Goal: Task Accomplishment & Management: Use online tool/utility

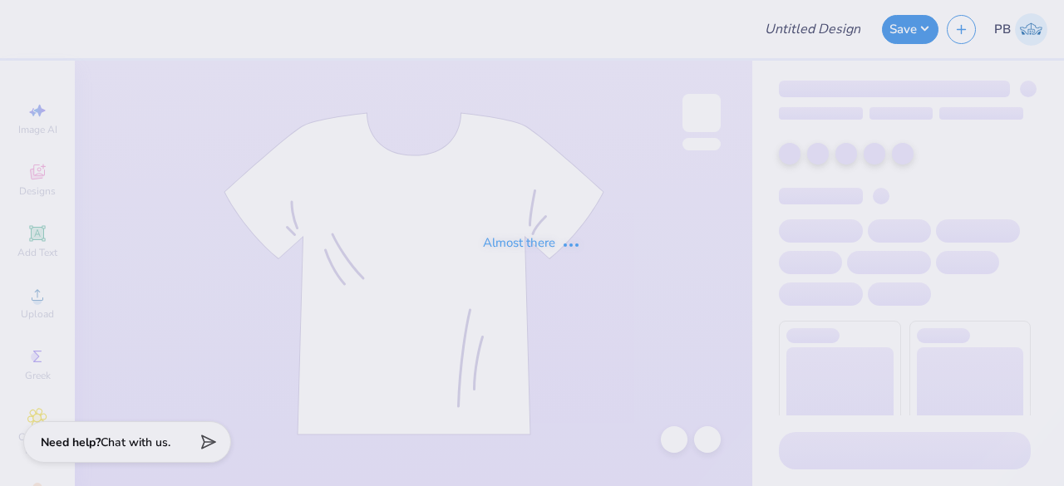
type input "Women's Storybook Project - [PERSON_NAME]"
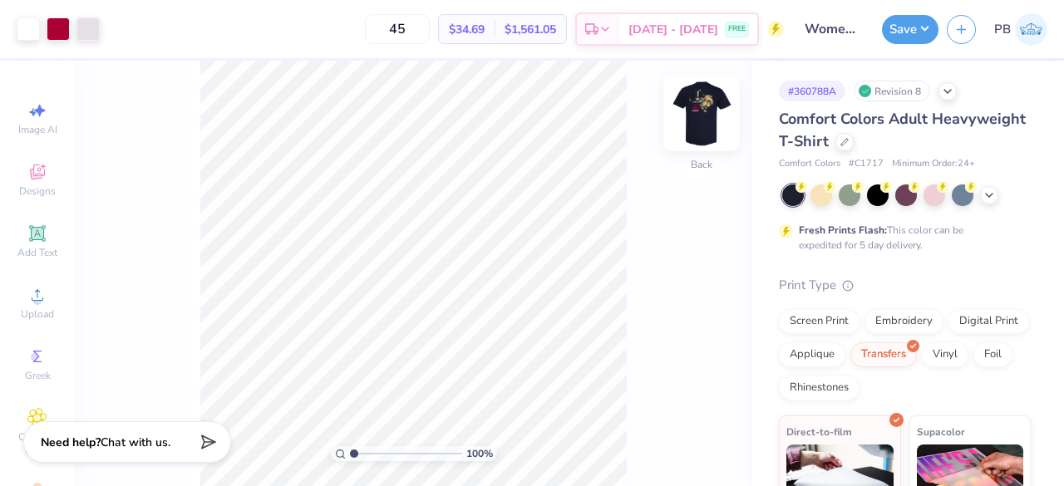
click at [705, 107] on img at bounding box center [701, 113] width 66 height 66
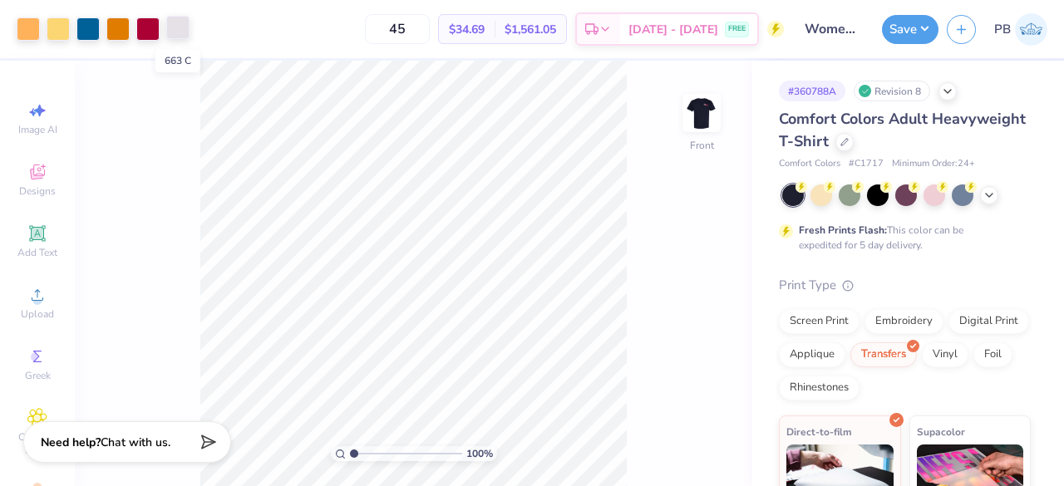
click at [176, 33] on div at bounding box center [177, 27] width 23 height 23
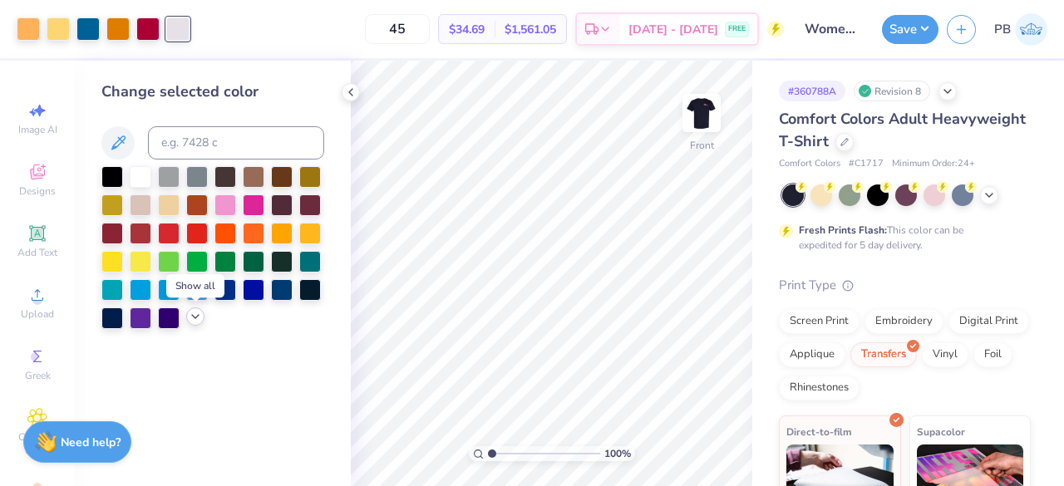
click at [187, 322] on div at bounding box center [195, 316] width 18 height 18
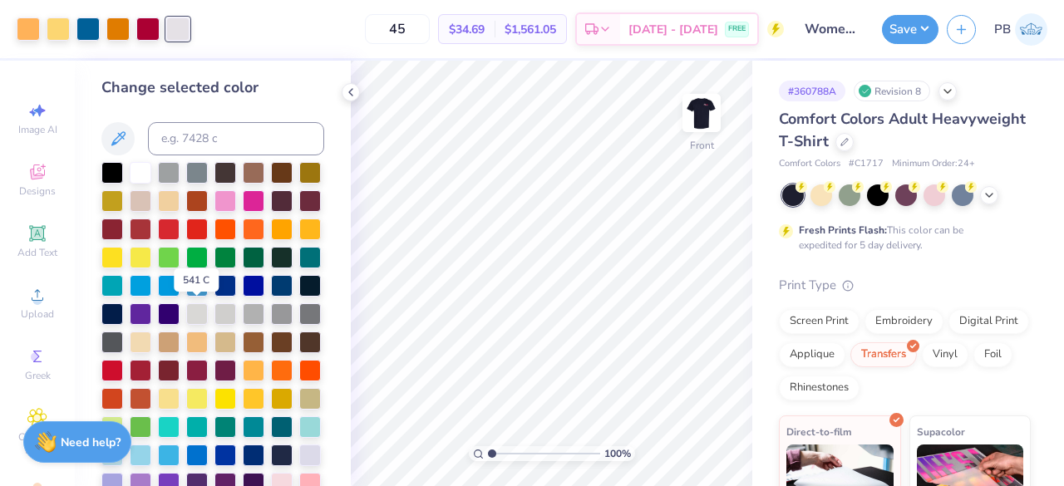
scroll to position [7, 0]
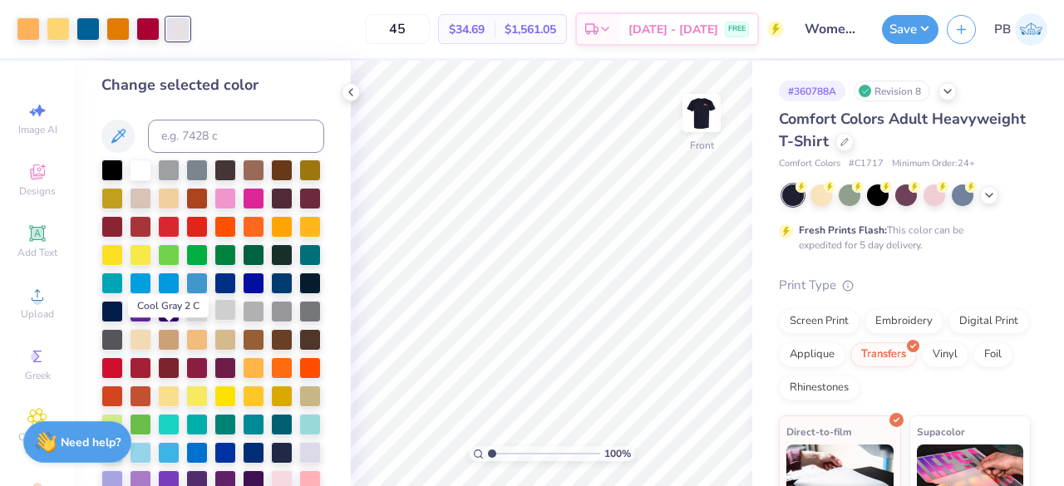
click at [214, 321] on div at bounding box center [225, 310] width 22 height 22
click at [271, 321] on div at bounding box center [282, 310] width 22 height 22
click at [299, 321] on div at bounding box center [310, 310] width 22 height 22
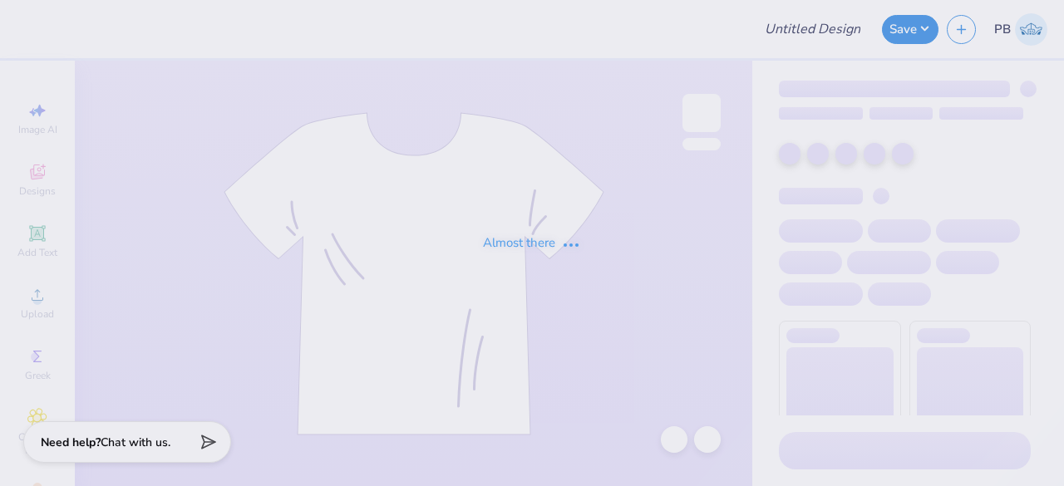
type input "Women's Storybook Project - [PERSON_NAME]"
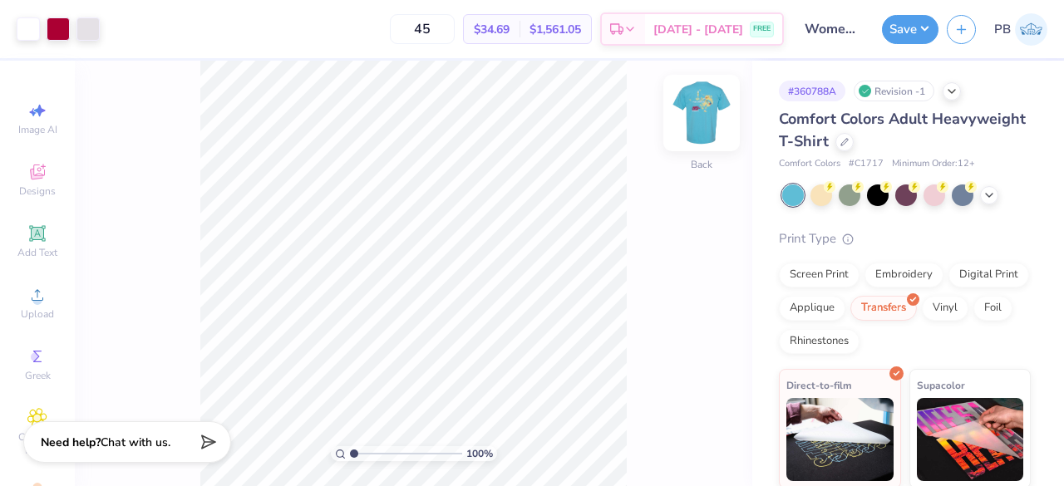
click at [700, 101] on img at bounding box center [701, 113] width 66 height 66
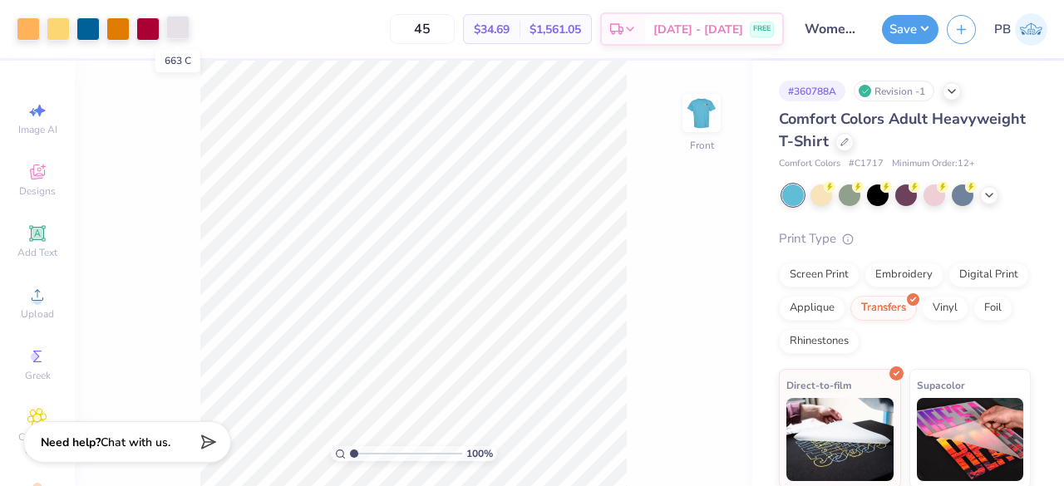
click at [179, 24] on div at bounding box center [177, 27] width 23 height 23
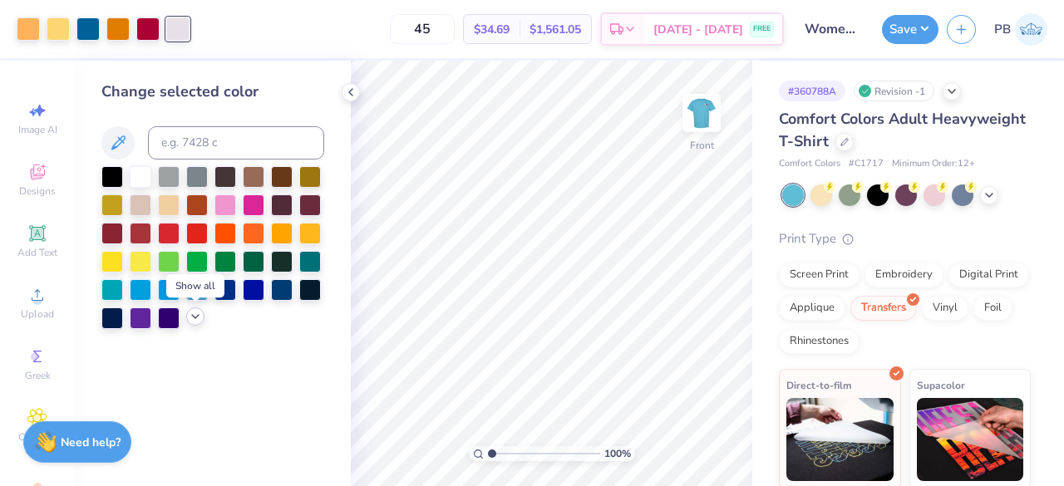
click at [194, 317] on polyline at bounding box center [195, 316] width 7 height 3
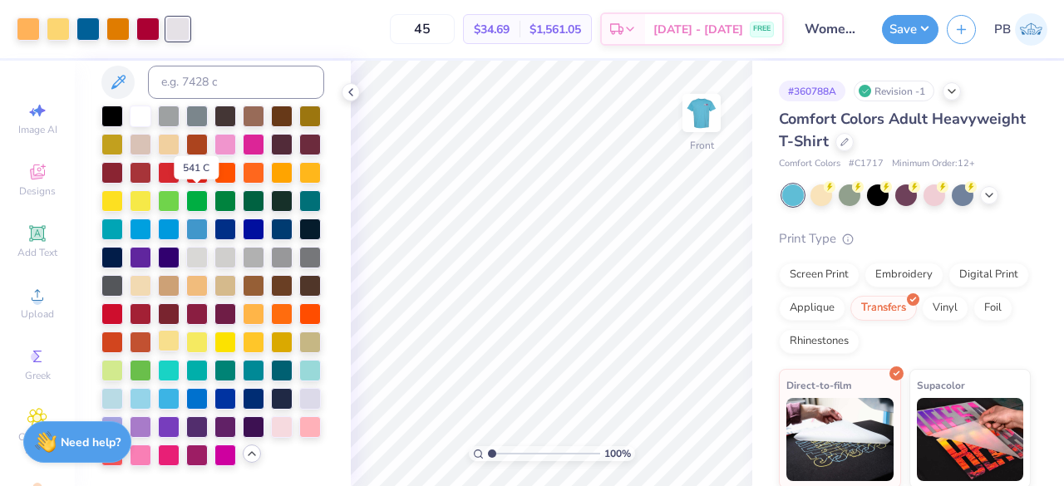
scroll to position [116, 0]
click at [271, 245] on div at bounding box center [282, 256] width 22 height 22
click at [243, 245] on div at bounding box center [254, 256] width 22 height 22
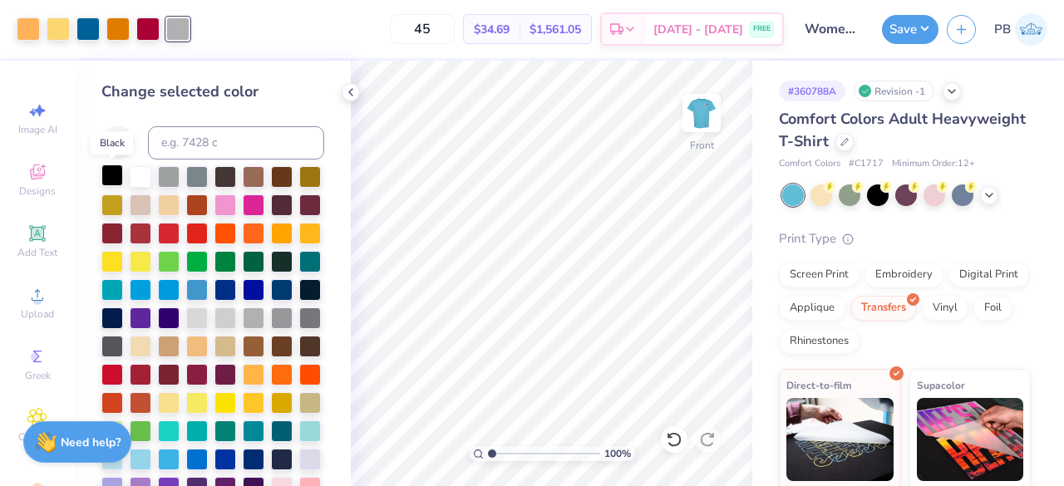
click at [120, 171] on div at bounding box center [112, 176] width 22 height 22
click at [224, 176] on div at bounding box center [225, 176] width 22 height 22
click at [917, 34] on button "Save" at bounding box center [910, 26] width 57 height 29
type input "1.39634615539088"
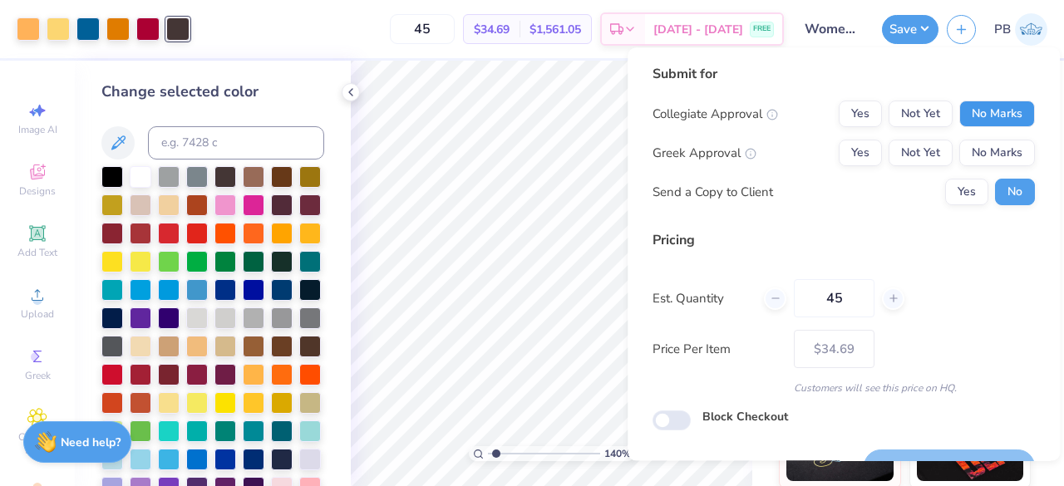
click at [1014, 111] on button "No Marks" at bounding box center [997, 114] width 76 height 27
click at [993, 151] on button "No Marks" at bounding box center [997, 153] width 76 height 27
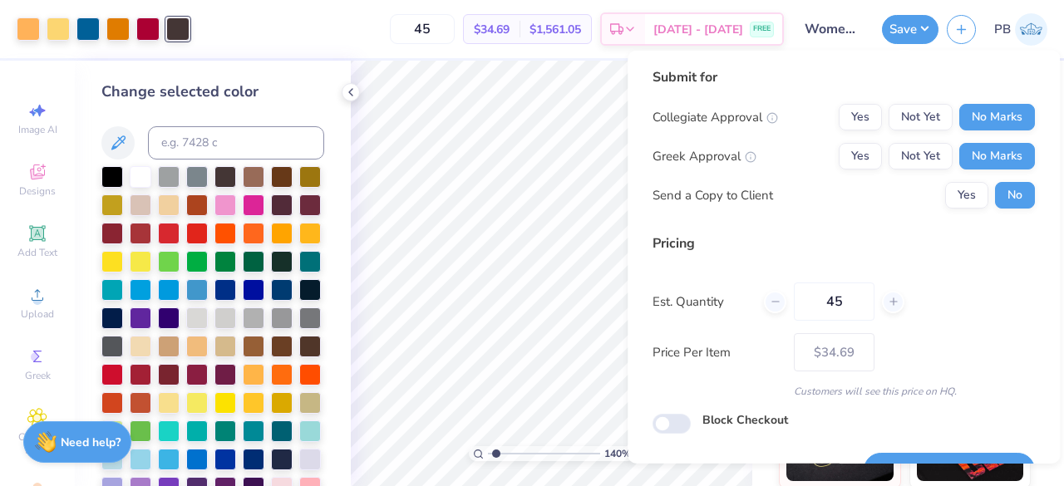
scroll to position [38, 0]
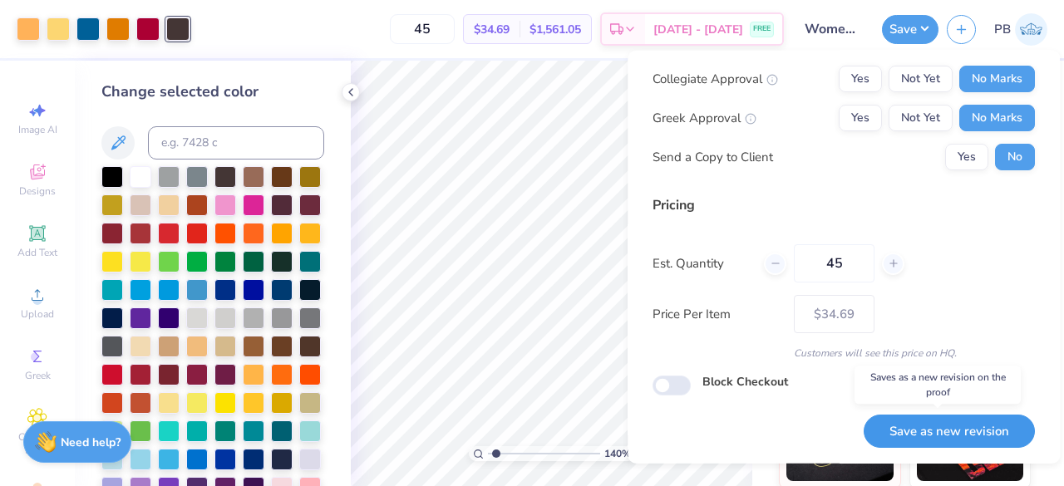
click at [938, 420] on button "Save as new revision" at bounding box center [948, 431] width 171 height 34
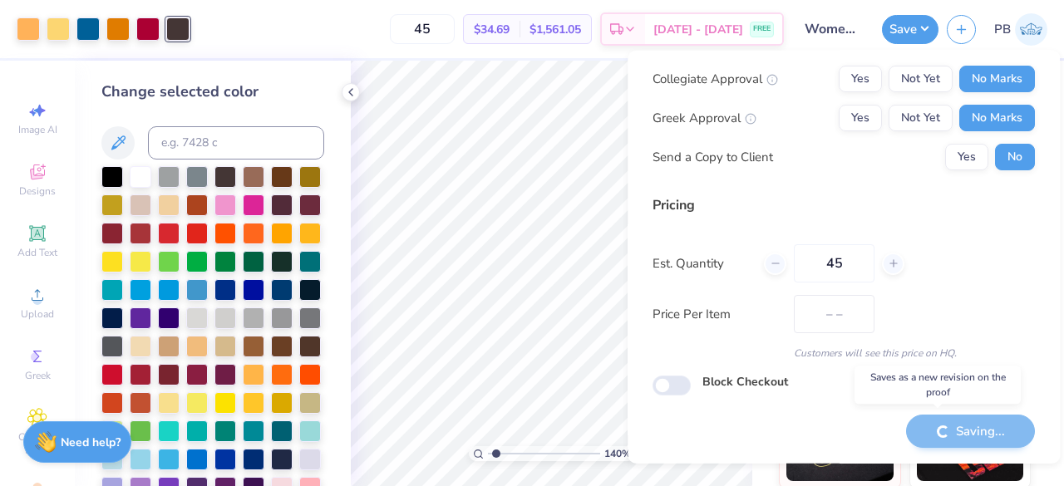
type input "$34.69"
type input "1.39634615539088"
type input "– –"
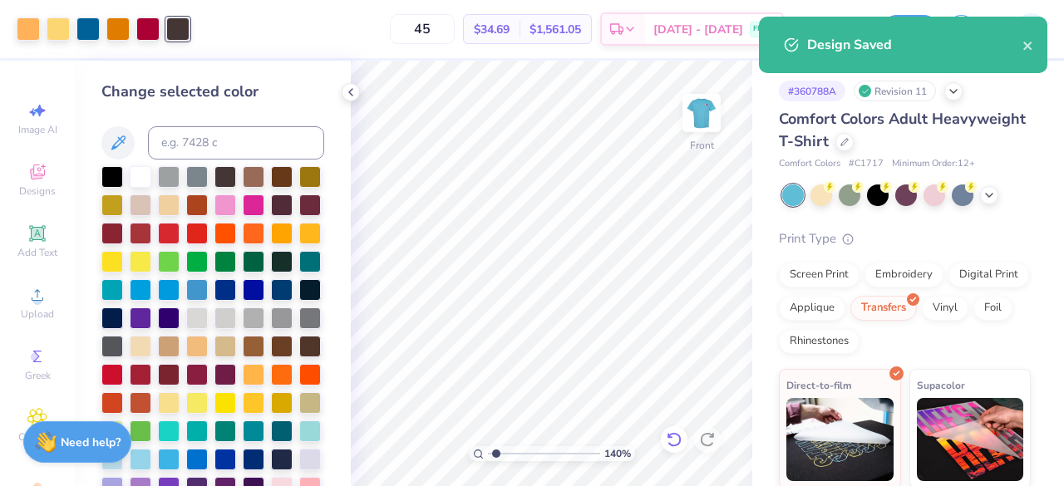
click at [676, 445] on icon at bounding box center [673, 439] width 14 height 15
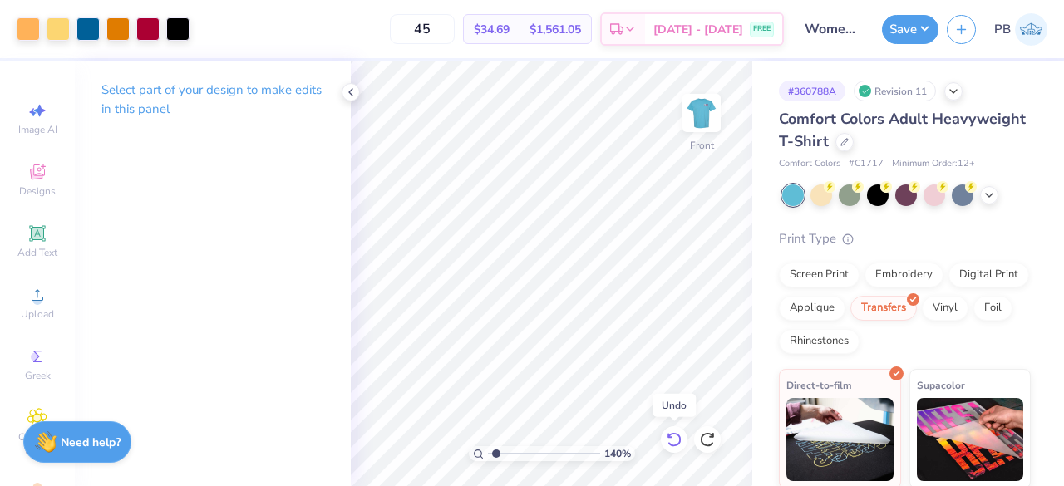
click at [676, 445] on icon at bounding box center [673, 439] width 14 height 15
click at [714, 444] on icon at bounding box center [707, 439] width 17 height 17
click at [690, 124] on img at bounding box center [701, 113] width 66 height 66
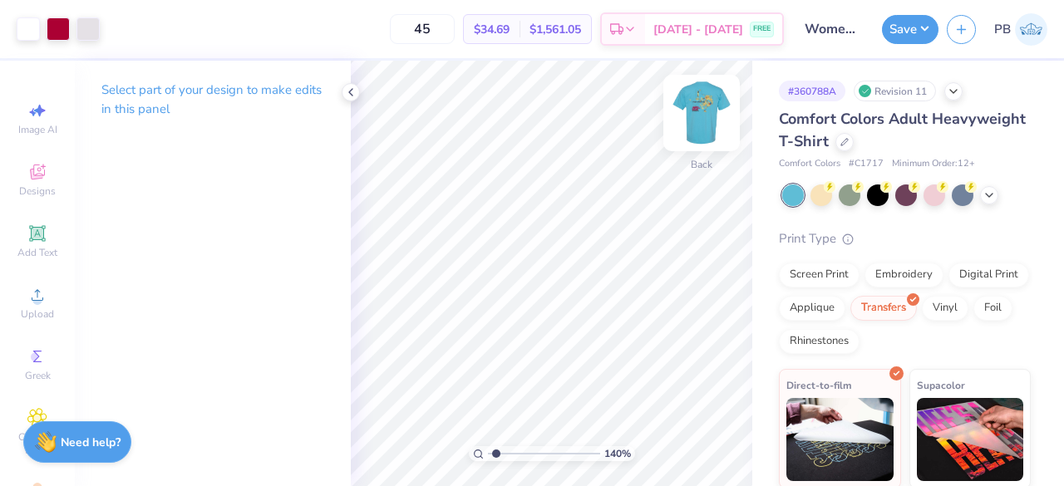
click at [684, 126] on img at bounding box center [701, 113] width 66 height 66
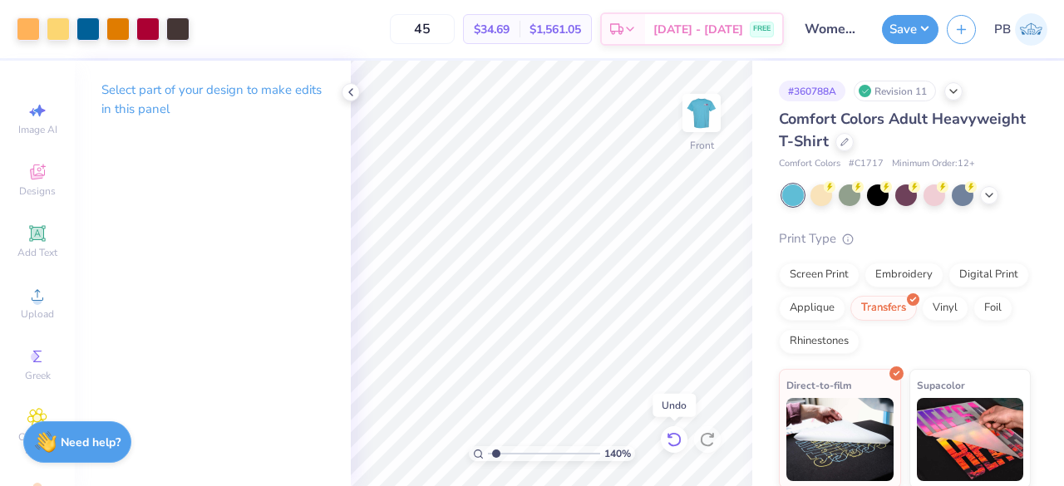
click at [672, 443] on icon at bounding box center [674, 439] width 17 height 17
click at [666, 437] on icon at bounding box center [674, 439] width 17 height 17
click at [678, 445] on icon at bounding box center [674, 439] width 17 height 17
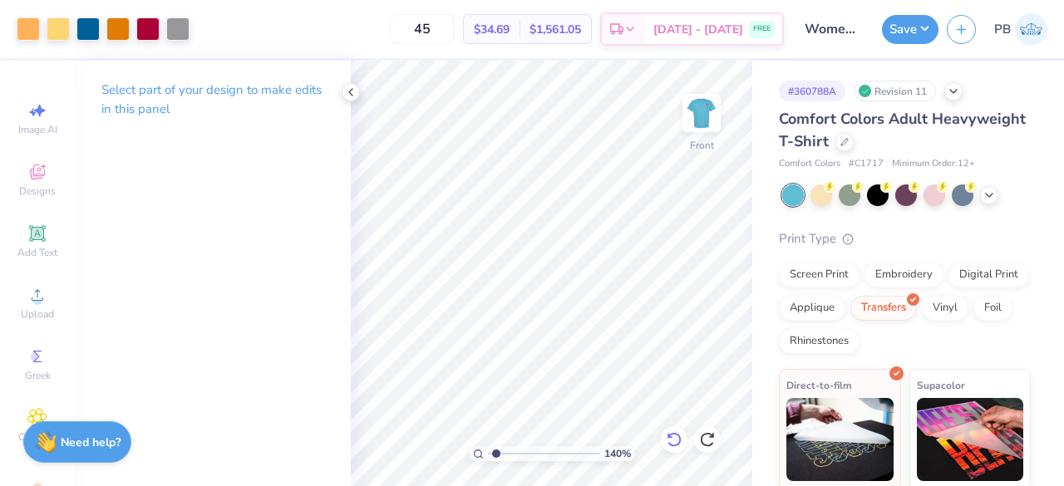
type input "1.39634615539088"
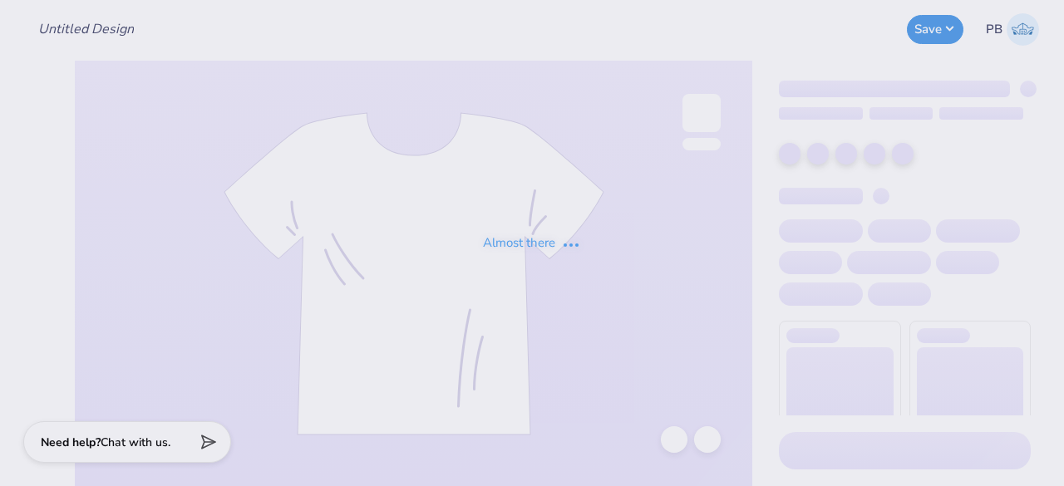
type input "Women's Storybook Project - [PERSON_NAME]"
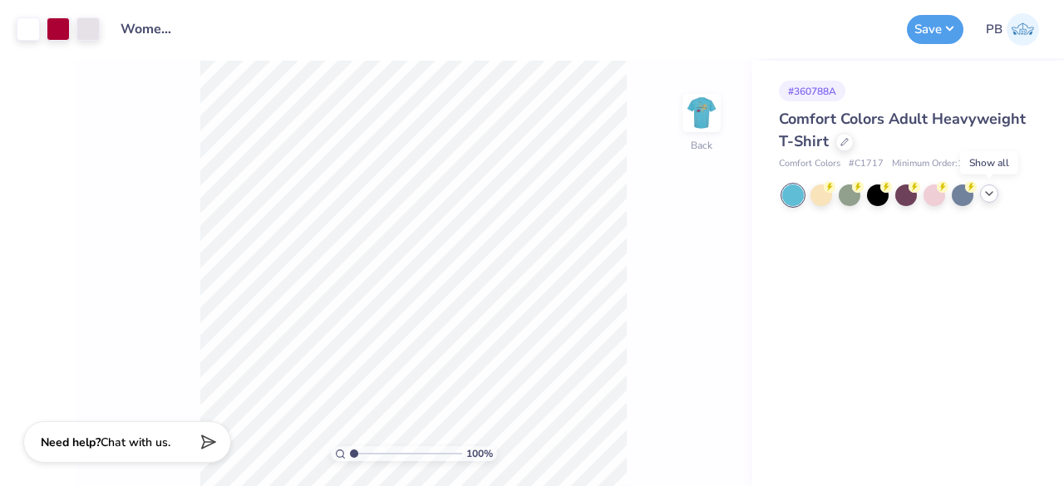
click at [987, 196] on icon at bounding box center [988, 193] width 13 height 13
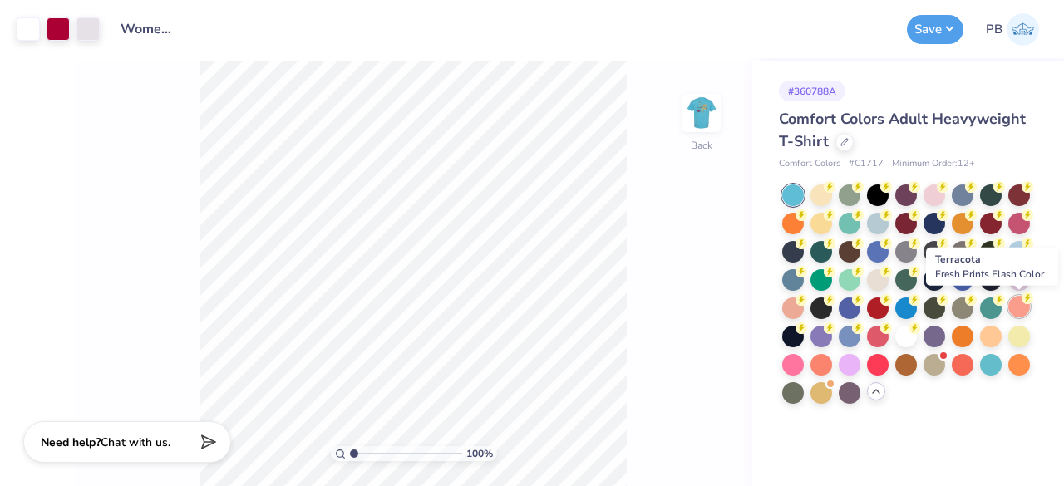
click at [1024, 307] on div at bounding box center [1019, 307] width 22 height 22
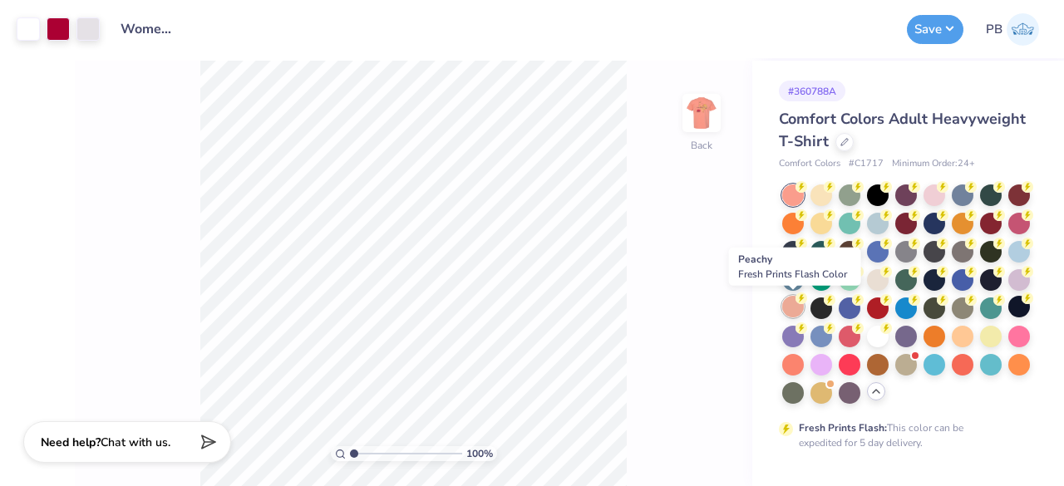
click at [793, 308] on div at bounding box center [793, 307] width 22 height 22
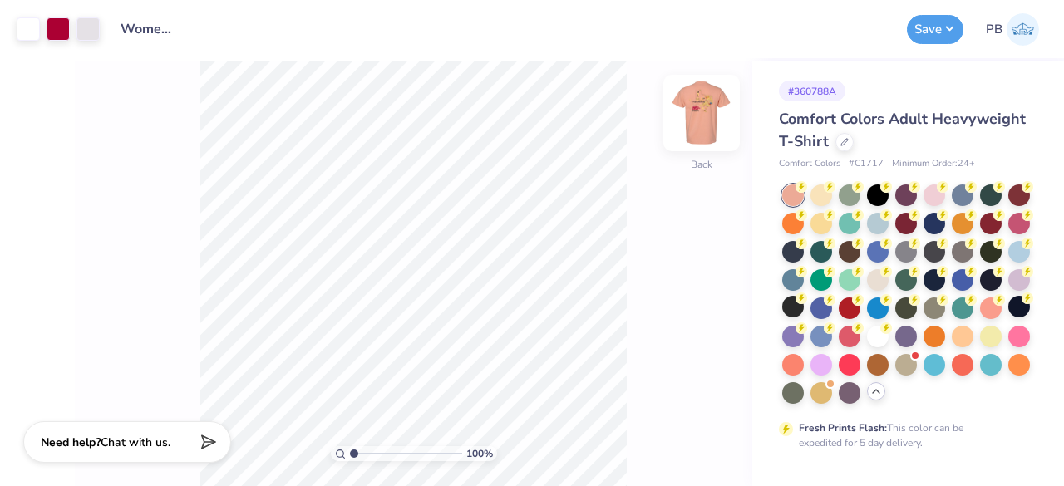
click at [698, 120] on img at bounding box center [701, 113] width 66 height 66
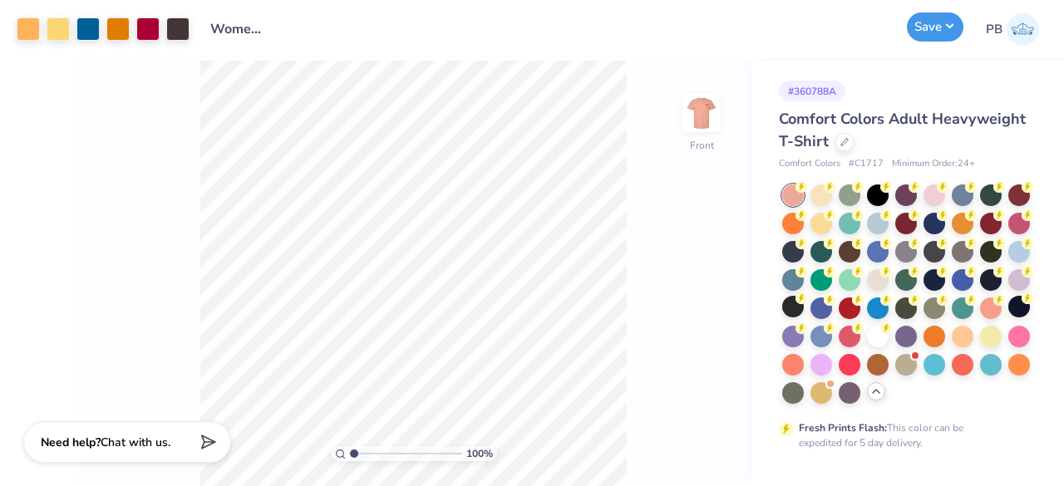
click at [942, 17] on button "Save" at bounding box center [935, 26] width 57 height 29
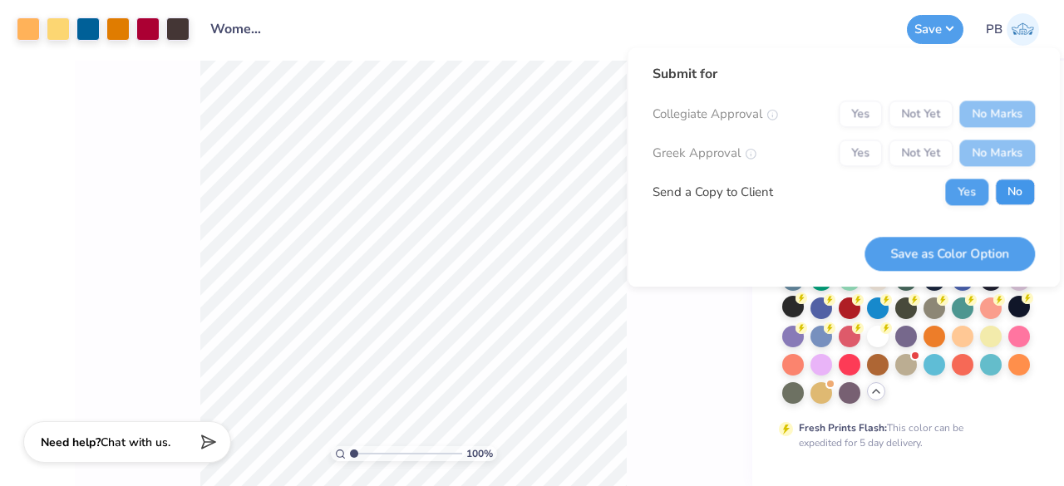
click at [1021, 184] on button "No" at bounding box center [1015, 192] width 40 height 27
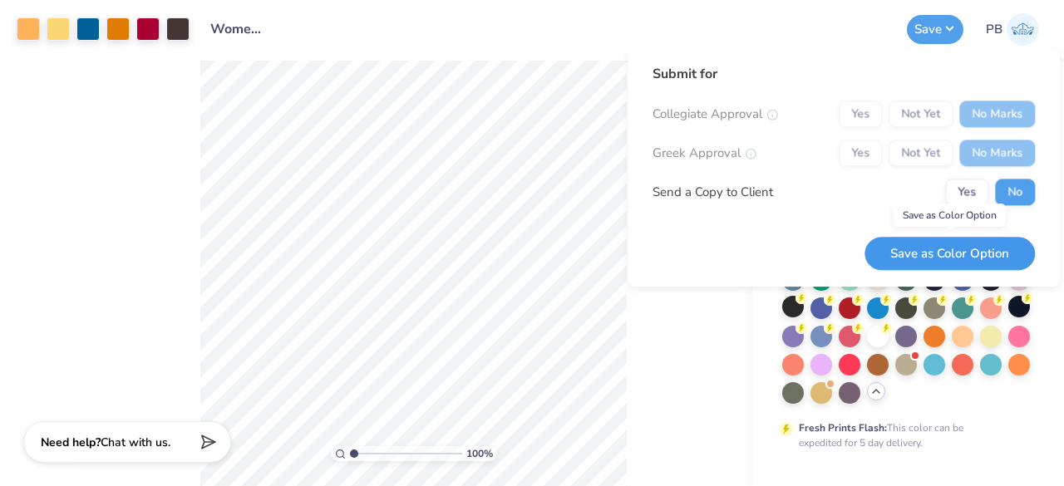
click at [978, 243] on button "Save as Color Option" at bounding box center [949, 254] width 170 height 34
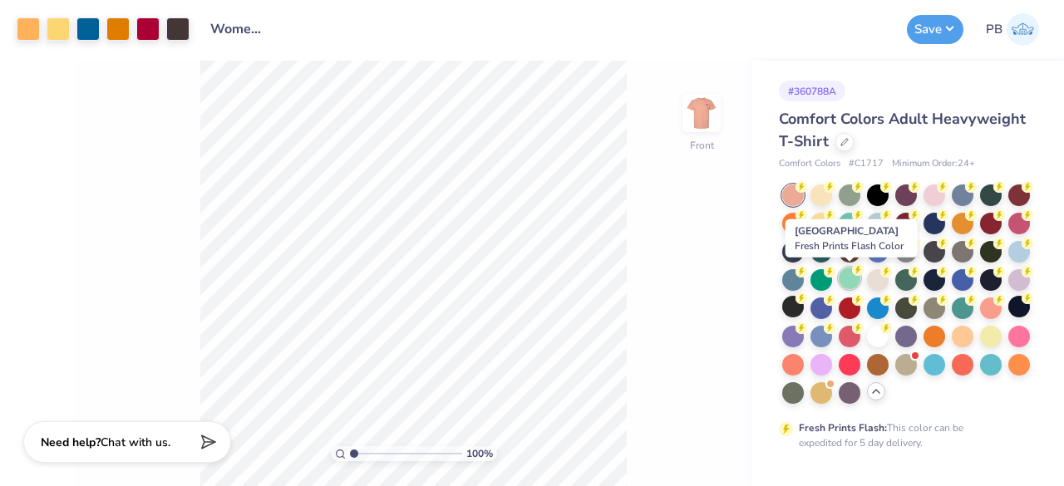
click at [853, 273] on icon at bounding box center [858, 270] width 12 height 12
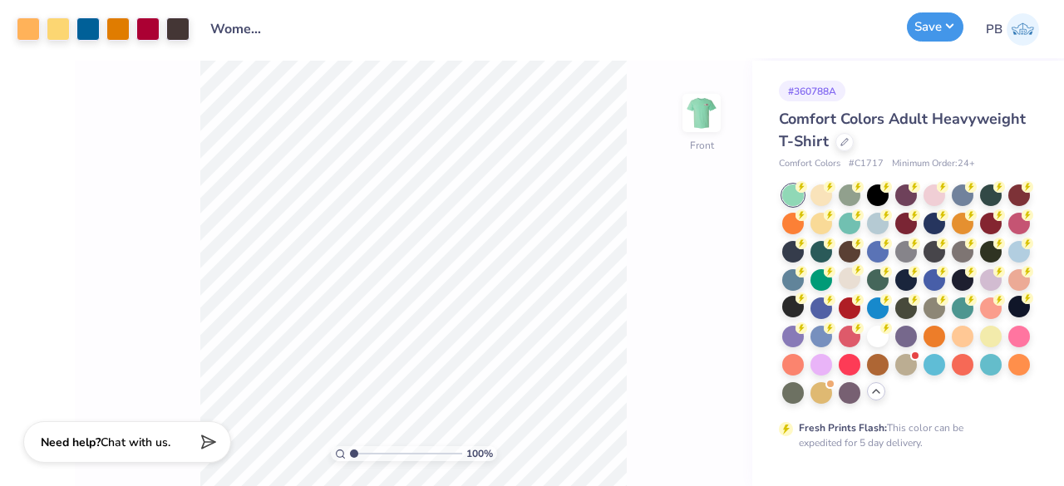
click at [931, 31] on button "Save" at bounding box center [935, 26] width 57 height 29
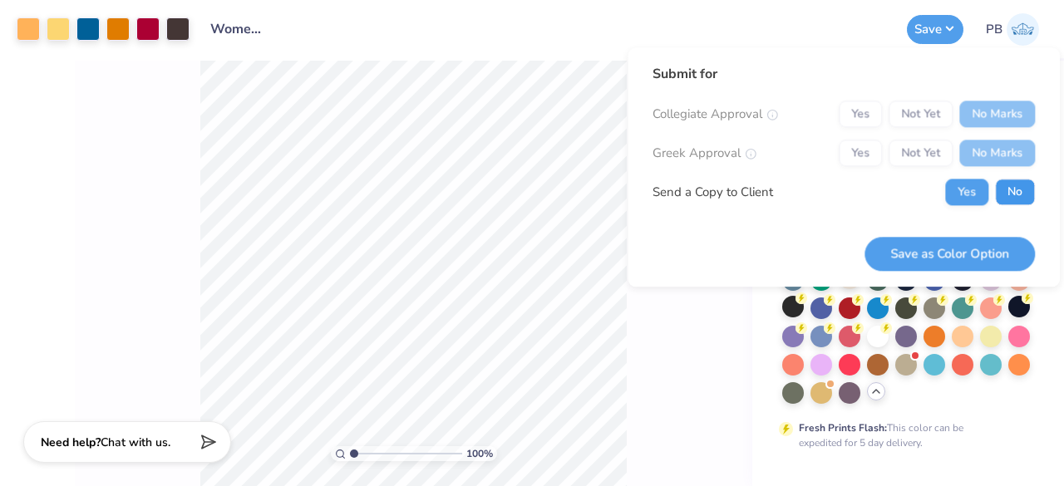
click at [1019, 186] on button "No" at bounding box center [1015, 192] width 40 height 27
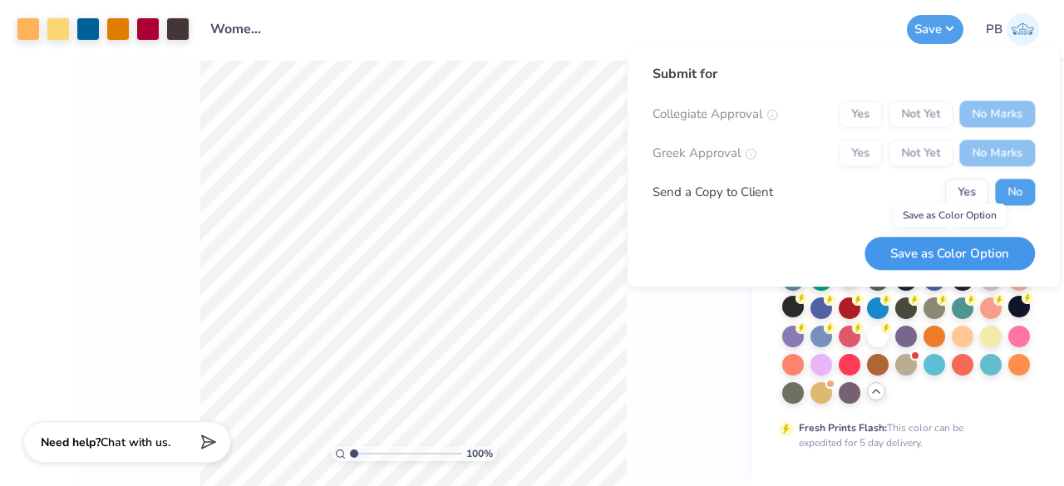
click at [958, 257] on button "Save as Color Option" at bounding box center [949, 254] width 170 height 34
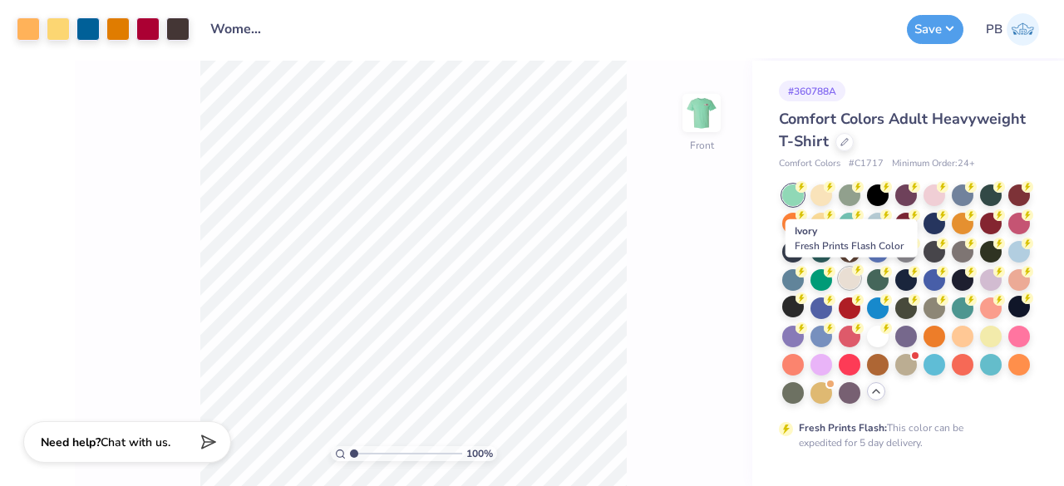
click at [858, 277] on div at bounding box center [849, 279] width 22 height 22
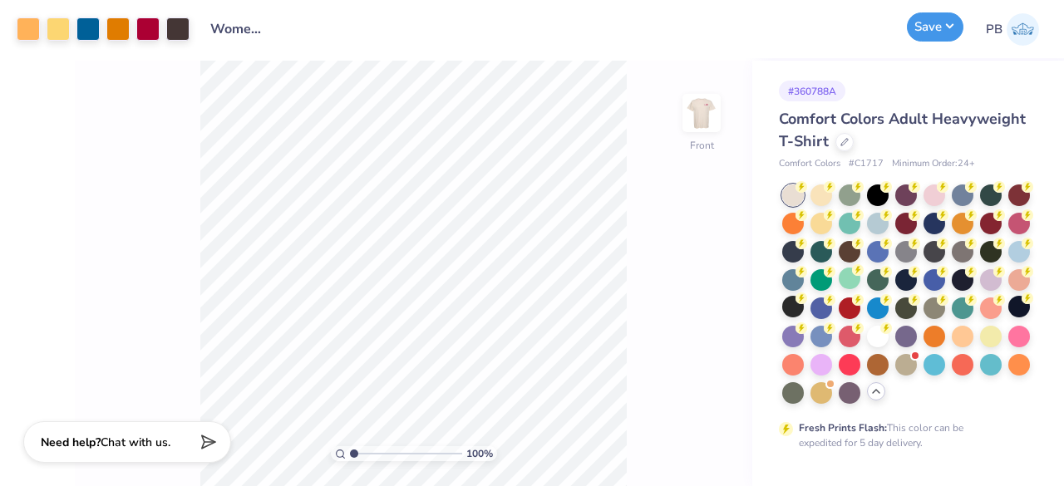
click at [928, 31] on button "Save" at bounding box center [935, 26] width 57 height 29
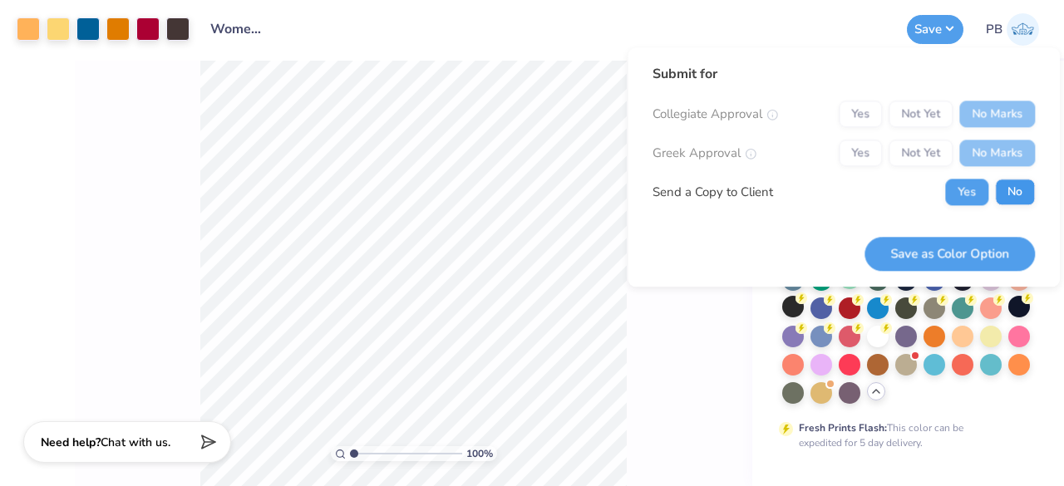
click at [1024, 194] on button "No" at bounding box center [1015, 192] width 40 height 27
click at [990, 262] on button "Save as Color Option" at bounding box center [949, 254] width 170 height 34
